Goal: Find specific page/section: Find specific page/section

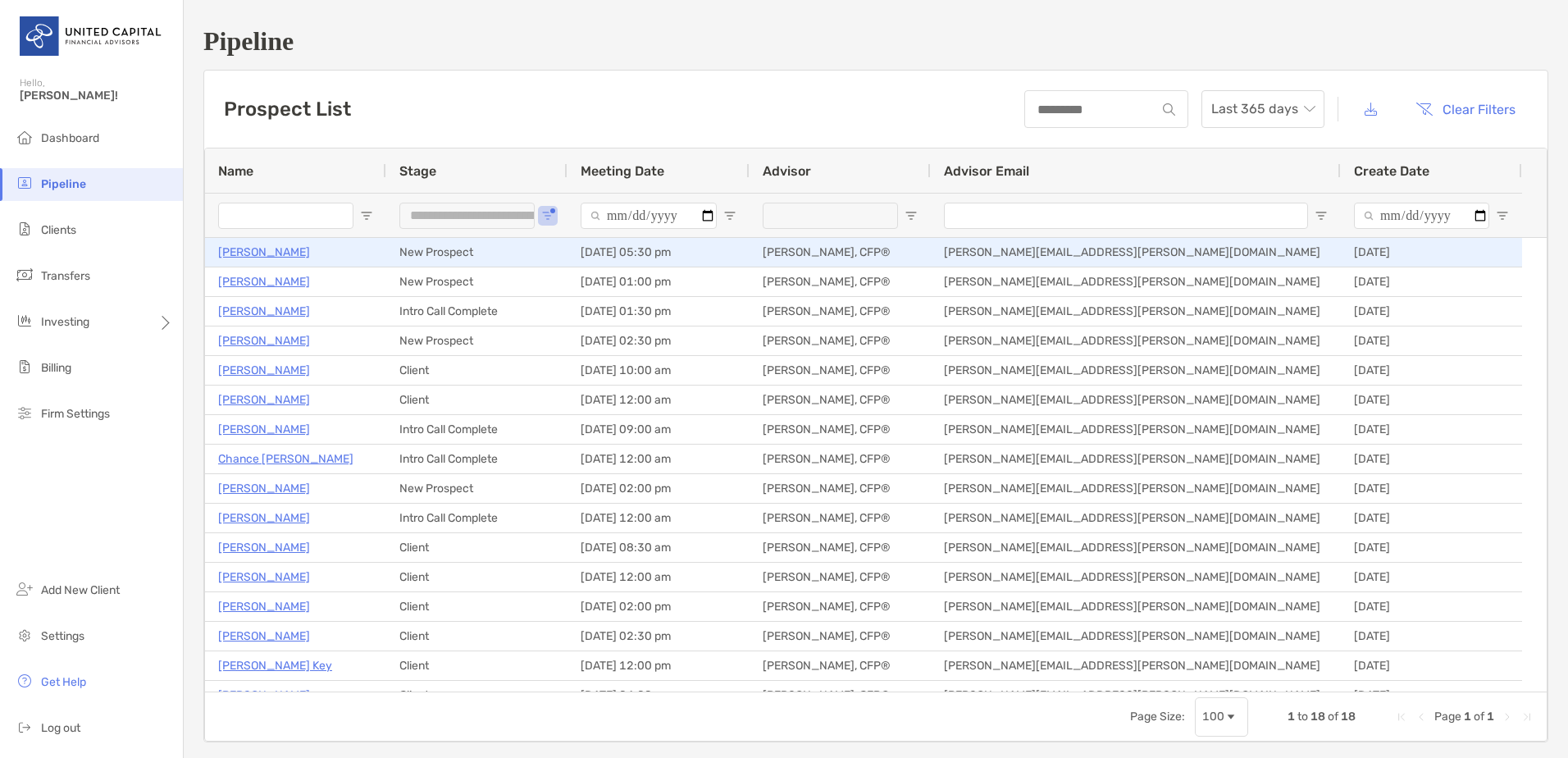
click at [250, 247] on p "[PERSON_NAME]" at bounding box center [264, 252] width 92 height 21
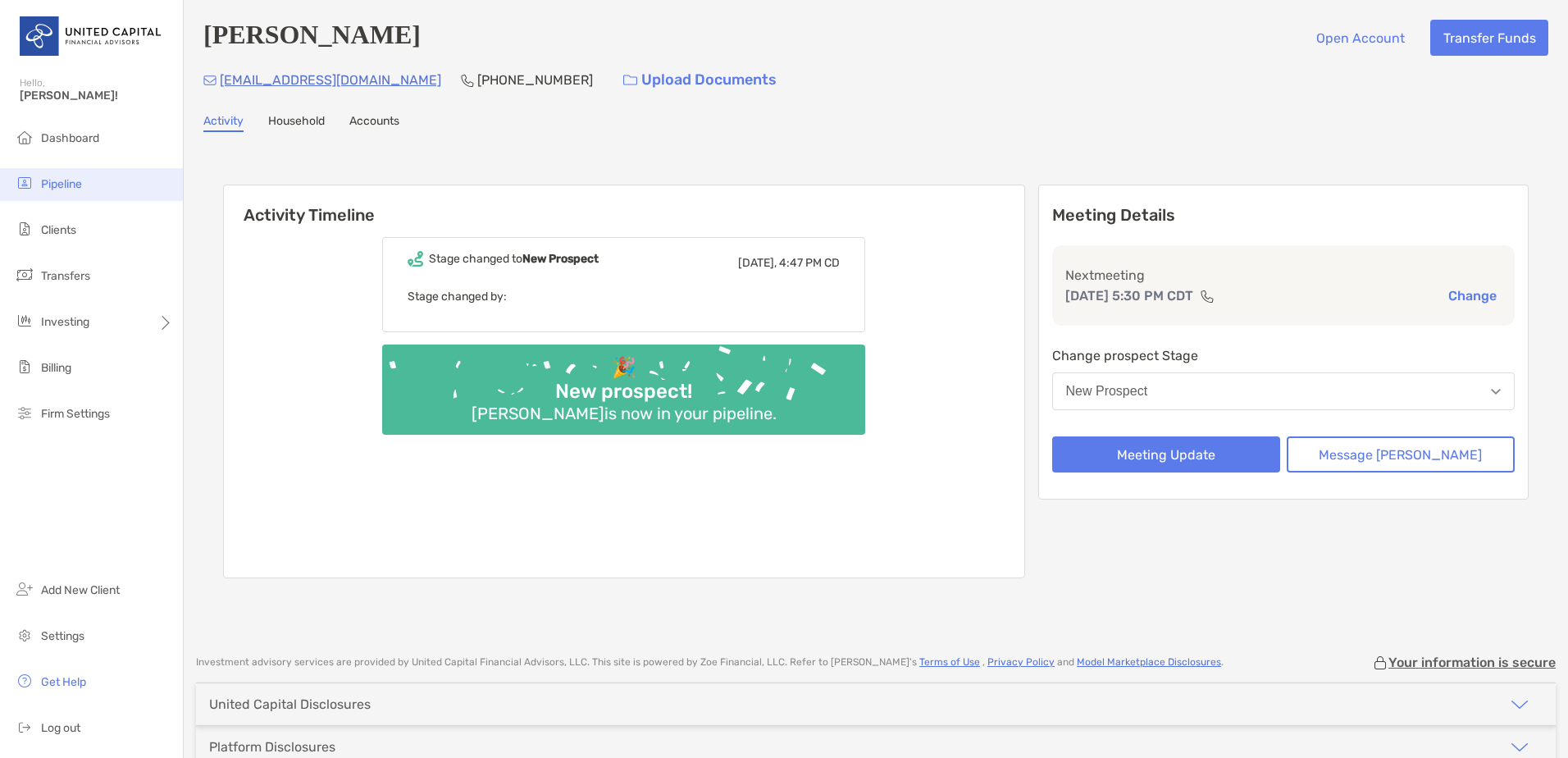
click at [96, 172] on li "Pipeline" at bounding box center [91, 184] width 183 height 33
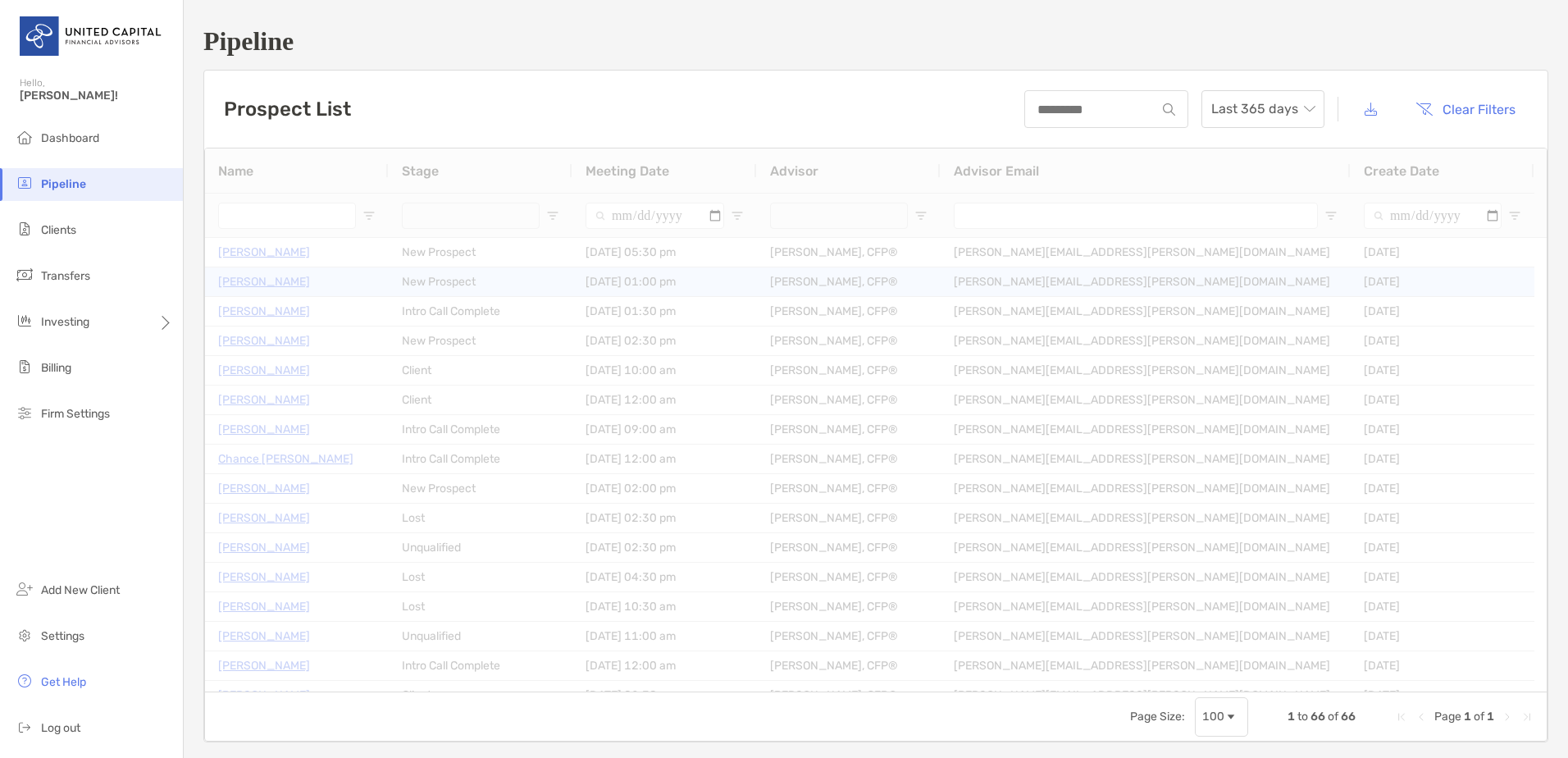
type input "**********"
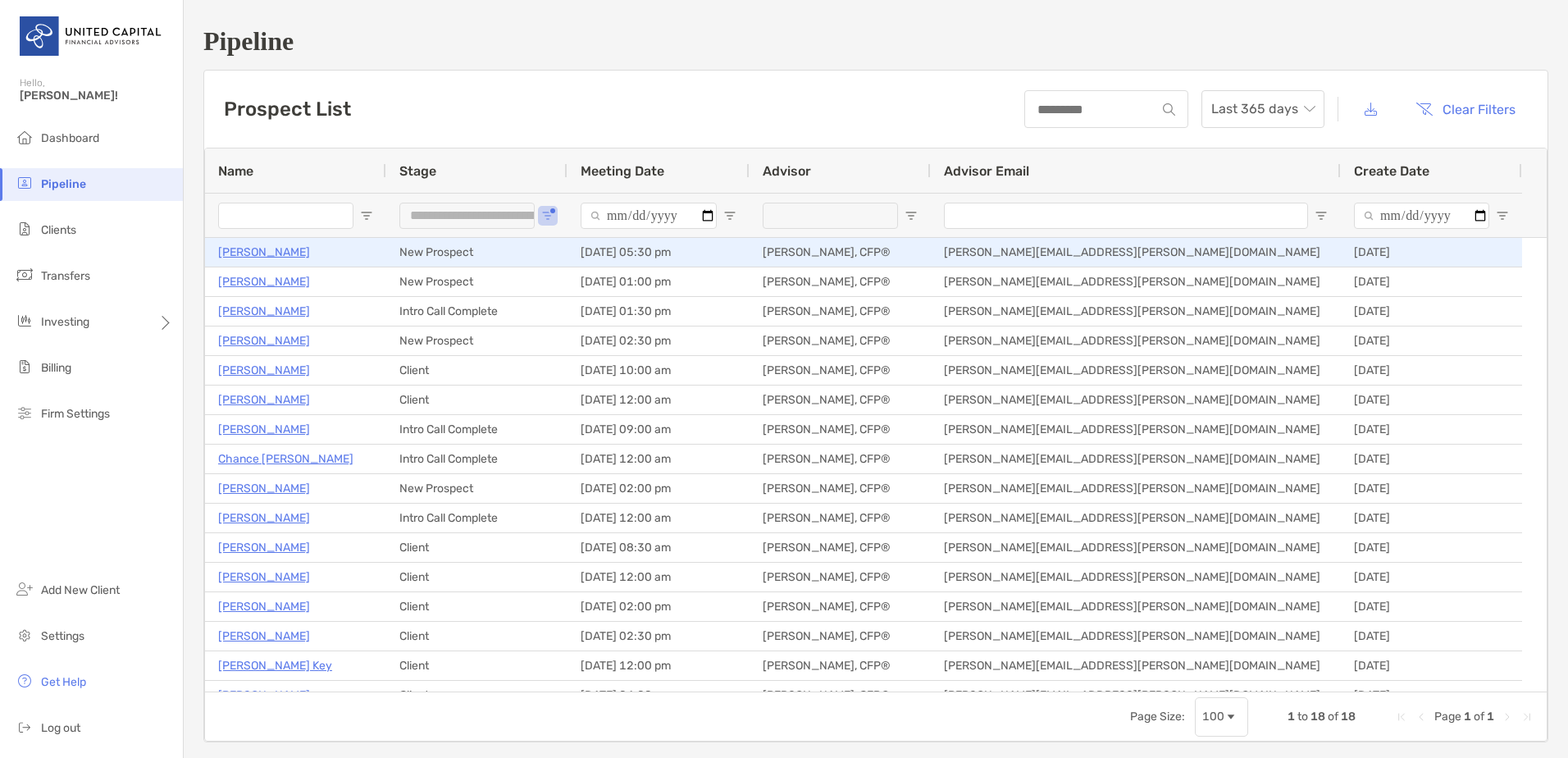
click at [263, 255] on p "[PERSON_NAME]" at bounding box center [264, 252] width 92 height 21
